Goal: Information Seeking & Learning: Learn about a topic

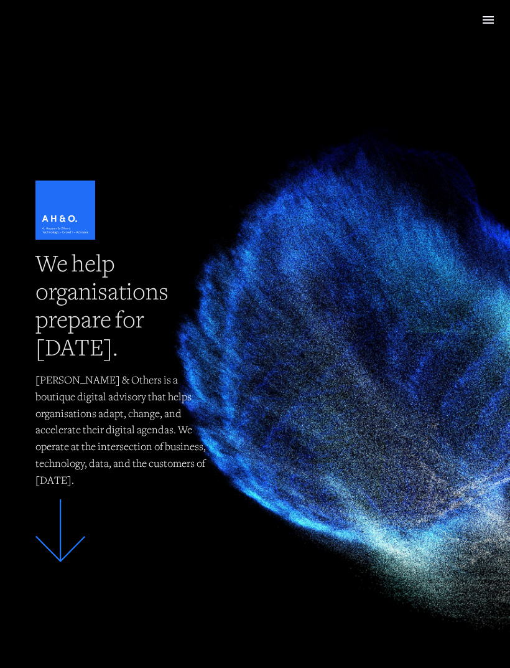
click at [483, 25] on icon at bounding box center [488, 19] width 15 height 15
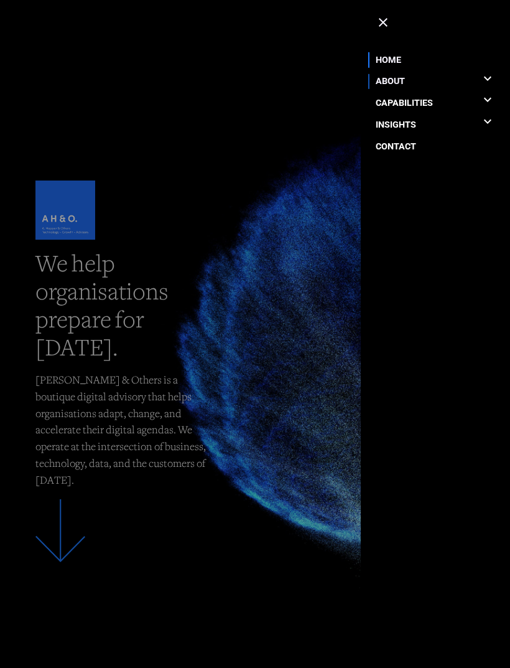
click at [421, 79] on link "ABOUT" at bounding box center [435, 82] width 119 height 22
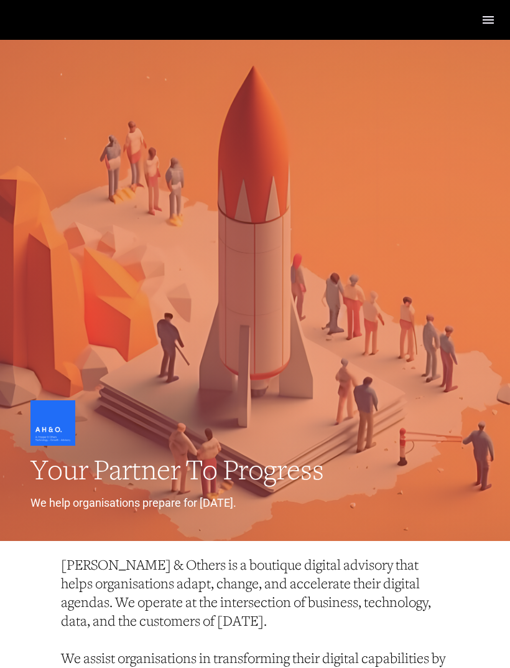
click at [487, 22] on icon at bounding box center [488, 19] width 15 height 15
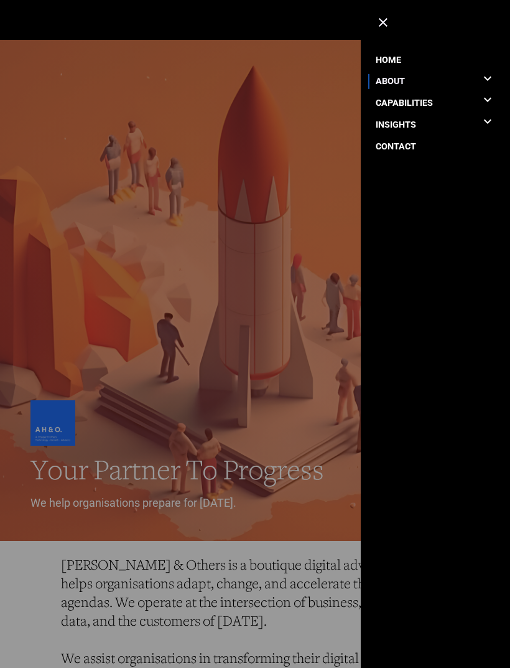
click at [418, 76] on link "ABOUT" at bounding box center [435, 82] width 119 height 22
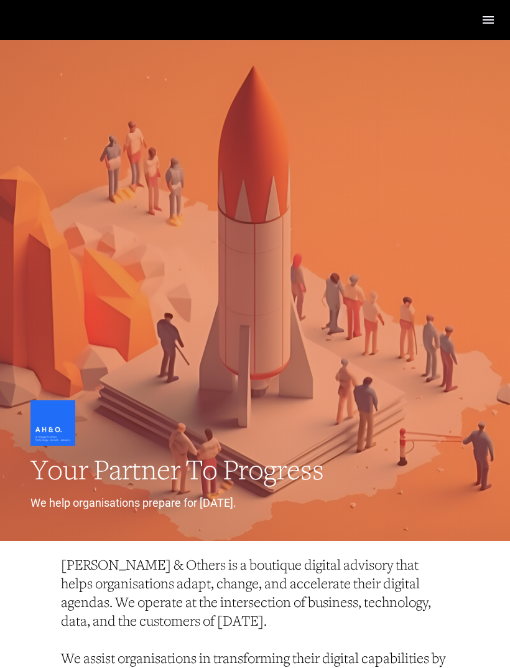
click at [486, 24] on icon at bounding box center [488, 19] width 15 height 15
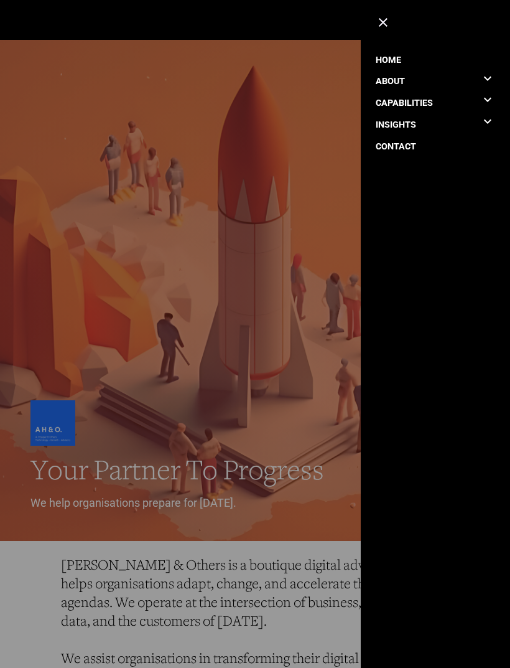
click at [492, 71] on icon at bounding box center [487, 78] width 15 height 15
click at [493, 164] on icon at bounding box center [487, 164] width 15 height 15
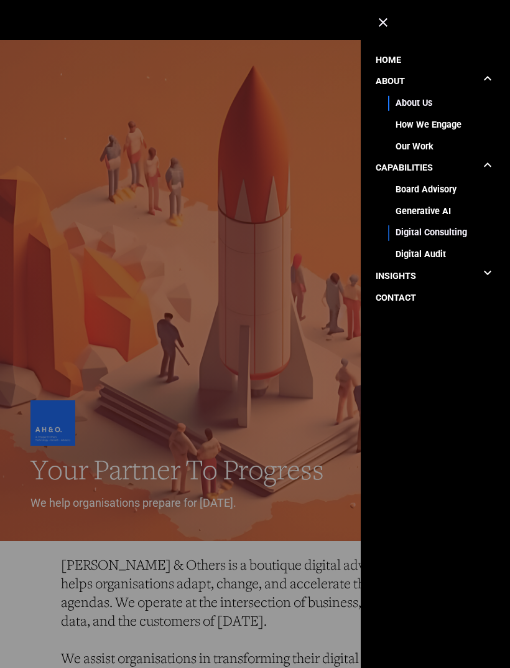
click at [449, 229] on link "Digital Consulting" at bounding box center [446, 233] width 100 height 22
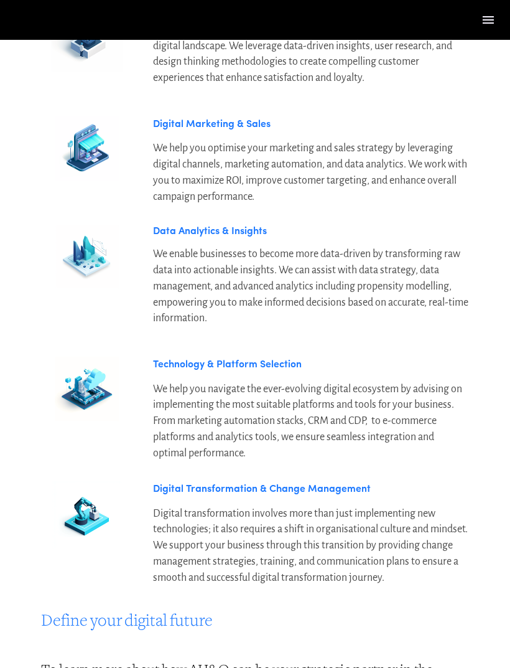
scroll to position [798, 0]
